Goal: Information Seeking & Learning: Check status

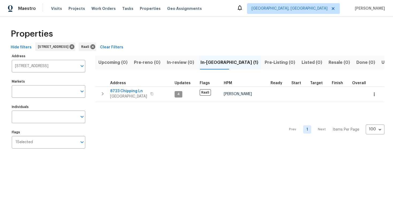
click at [36, 68] on input "[STREET_ADDRESS]" at bounding box center [45, 66] width 66 height 13
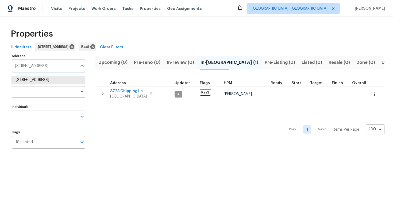
paste input "[STREET_ADDRESS]"
type input "[STREET_ADDRESS]"
click at [39, 82] on li "589 Arbor Ridge Dr Stone Mountain GA 30087" at bounding box center [48, 80] width 74 height 9
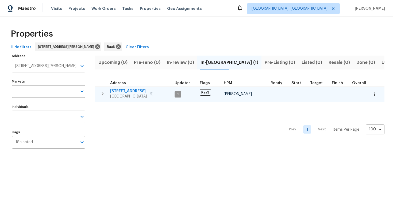
click at [120, 92] on span "589 Arbor Ridge Dr" at bounding box center [128, 91] width 37 height 5
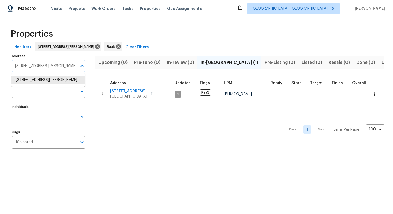
click at [37, 68] on input "589 Arbor Ridge Dr Stone Mountain GA 30087" at bounding box center [45, 66] width 66 height 13
paste input "1441 SE 20th Rd, Homestead, FL 33035"
type input "1441 SE 20th Rd, Homestead, FL 33035"
click at [34, 83] on li "1441 SE 20th Rd Homestead FL 33035" at bounding box center [48, 80] width 74 height 9
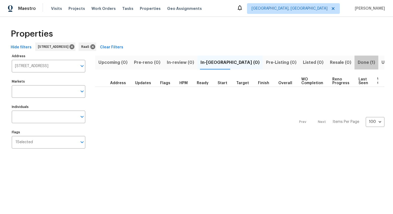
click at [358, 62] on span "Done (1)" at bounding box center [366, 62] width 17 height 7
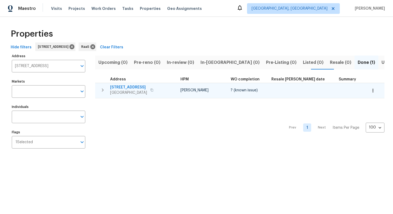
click at [133, 87] on span "1441 SE 20th Rd" at bounding box center [128, 87] width 37 height 5
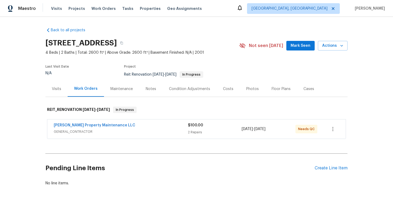
click at [225, 89] on div "Costs" at bounding box center [228, 88] width 10 height 5
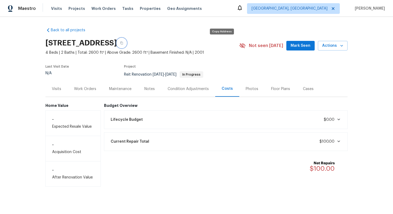
click at [123, 42] on icon "button" at bounding box center [121, 43] width 3 height 3
click at [87, 87] on div "Work Orders" at bounding box center [85, 88] width 22 height 5
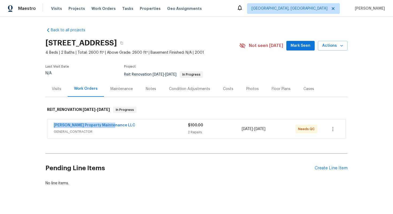
drag, startPoint x: 51, startPoint y: 124, endPoint x: 145, endPoint y: 123, distance: 94.1
click at [145, 123] on div "Glen Property Maintenance LLC GENERAL_CONTRACTOR $100.00 2 Repairs 9/29/2025 - …" at bounding box center [196, 129] width 298 height 19
copy link "Glen Property Maintenance LLC"
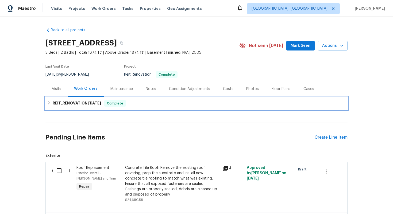
click at [60, 106] on h6 "REIT_RENOVATION [DATE]" at bounding box center [77, 103] width 48 height 6
